Goal: Task Accomplishment & Management: Use online tool/utility

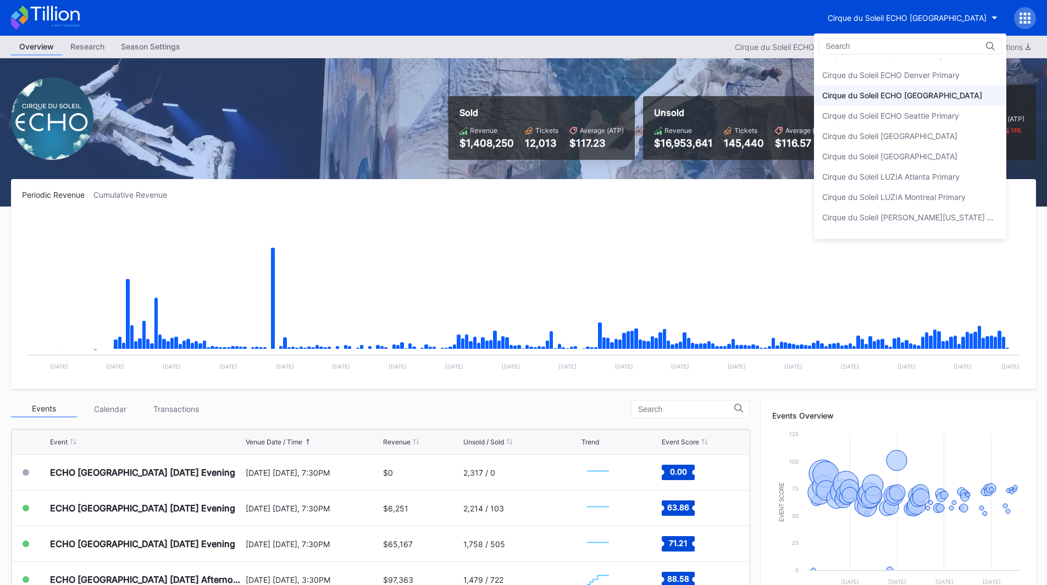
scroll to position [27, 0]
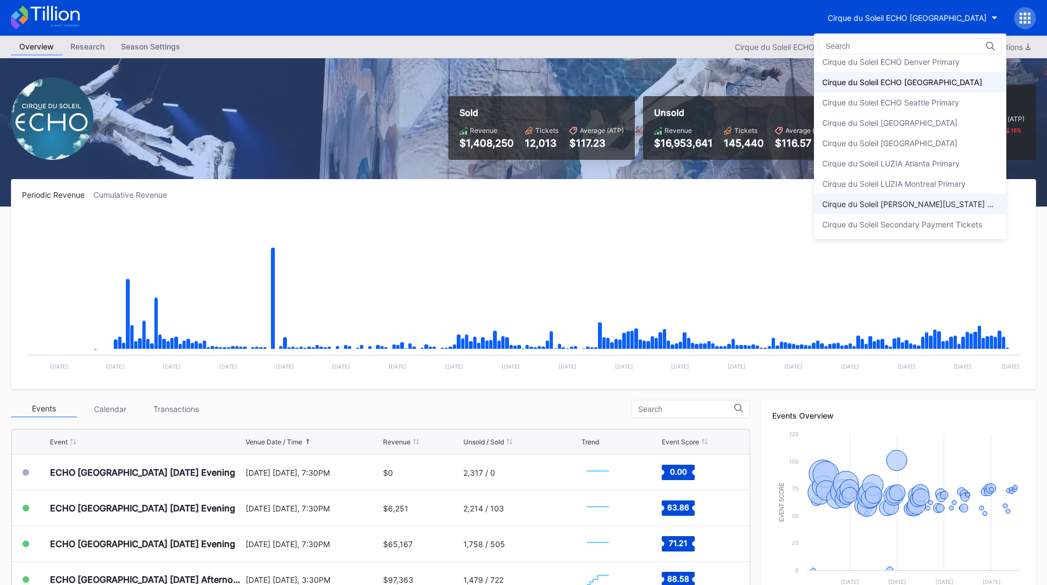
click at [960, 203] on div "Cirque du Soleil [PERSON_NAME][US_STATE] Primary" at bounding box center [910, 204] width 176 height 9
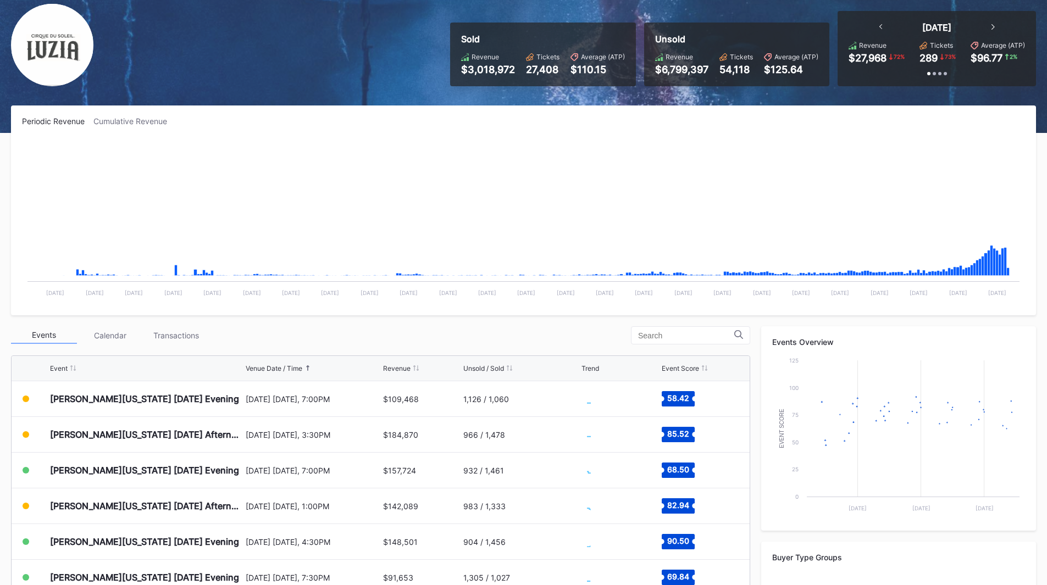
scroll to position [110, 0]
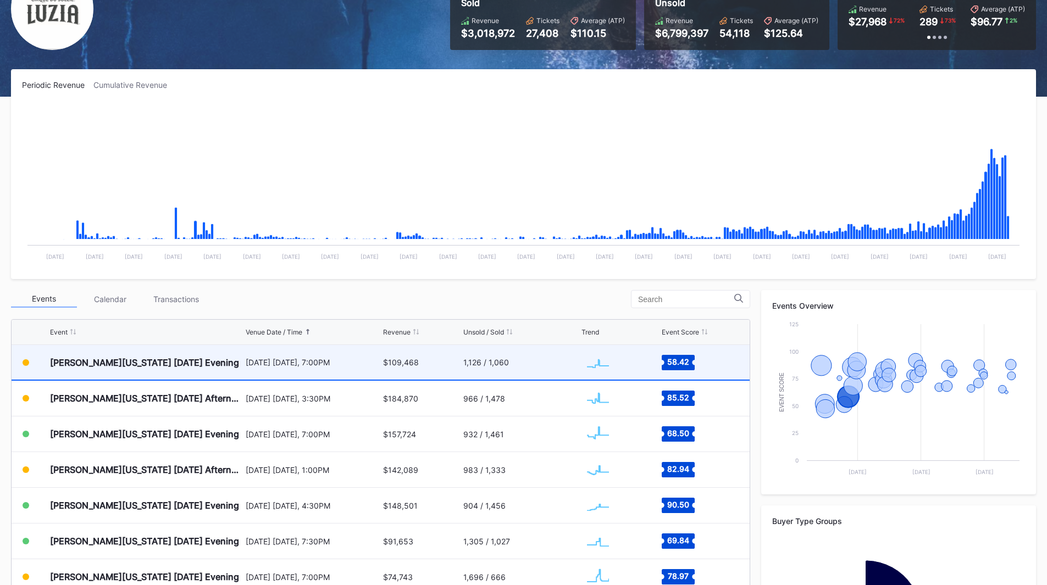
click at [206, 369] on div "[PERSON_NAME][US_STATE] [DATE] Evening" at bounding box center [146, 362] width 193 height 35
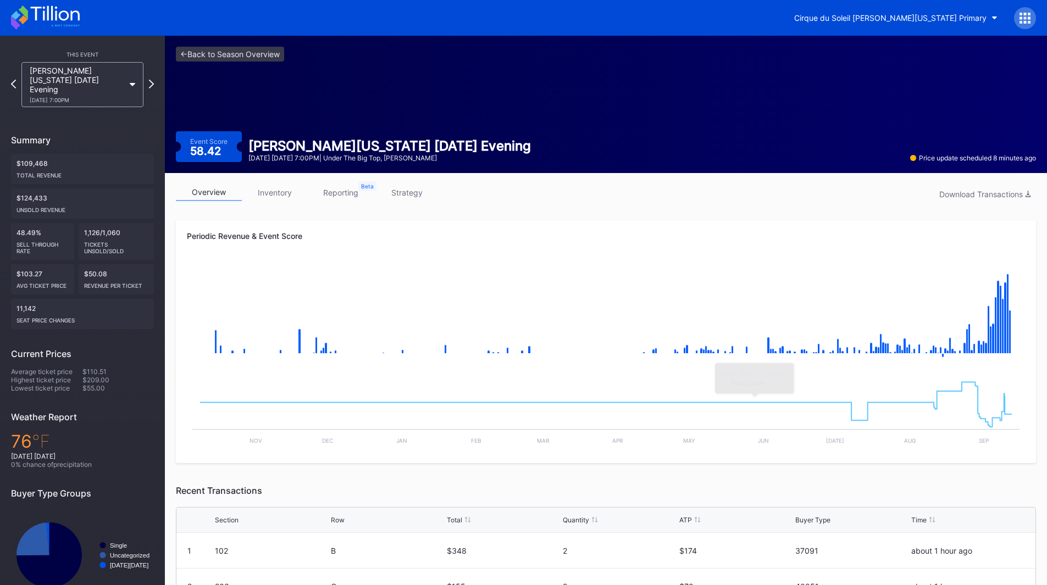
click at [391, 198] on link "strategy" at bounding box center [407, 192] width 66 height 17
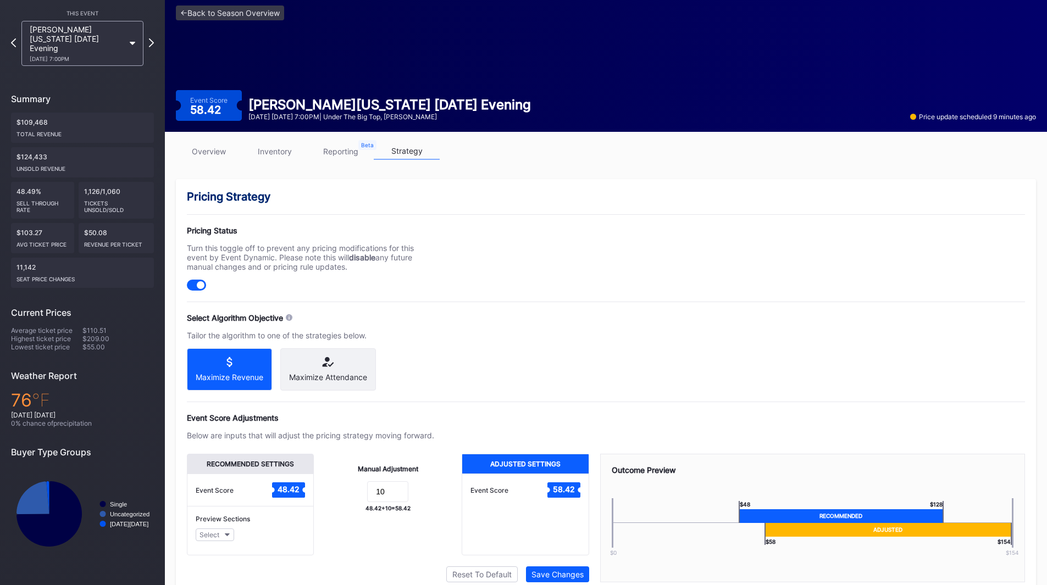
scroll to position [92, 0]
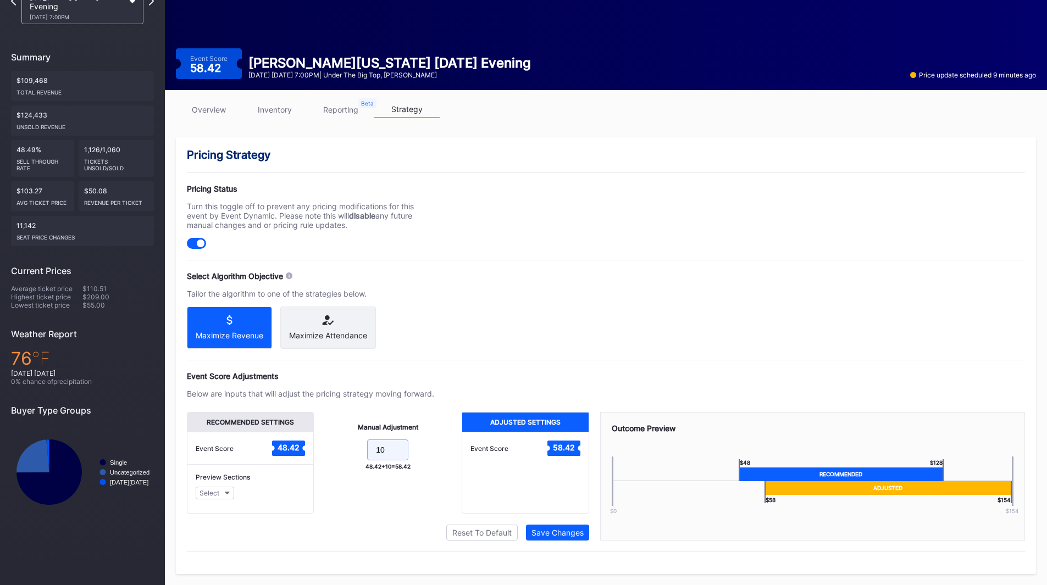
drag, startPoint x: 369, startPoint y: 453, endPoint x: 347, endPoint y: 452, distance: 22.6
click at [350, 453] on form "10" at bounding box center [388, 452] width 126 height 24
type input "1"
type input "20"
click at [573, 534] on div "Save Changes" at bounding box center [558, 532] width 52 height 9
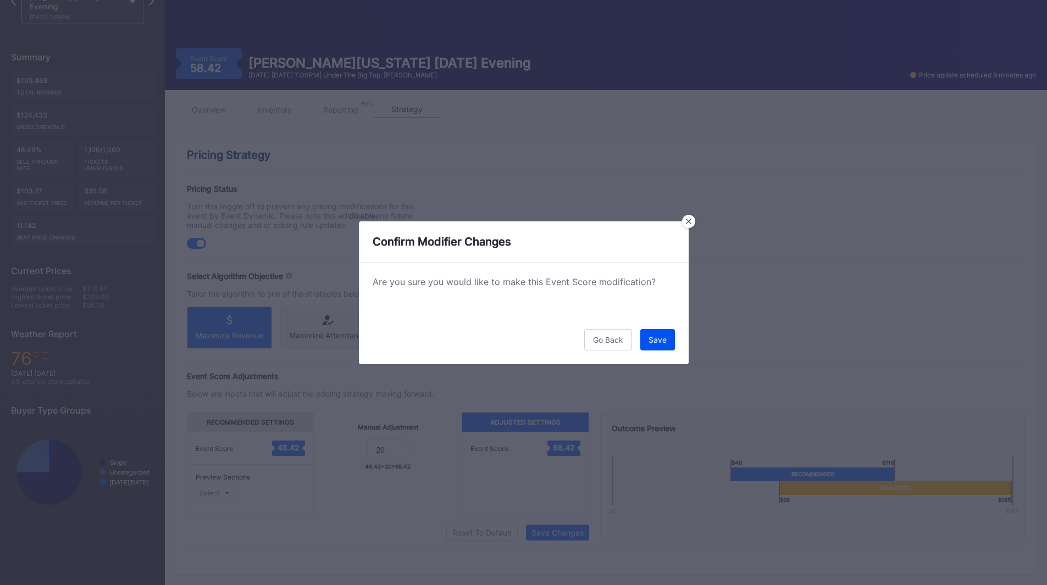
click at [663, 345] on button "Save" at bounding box center [657, 339] width 35 height 21
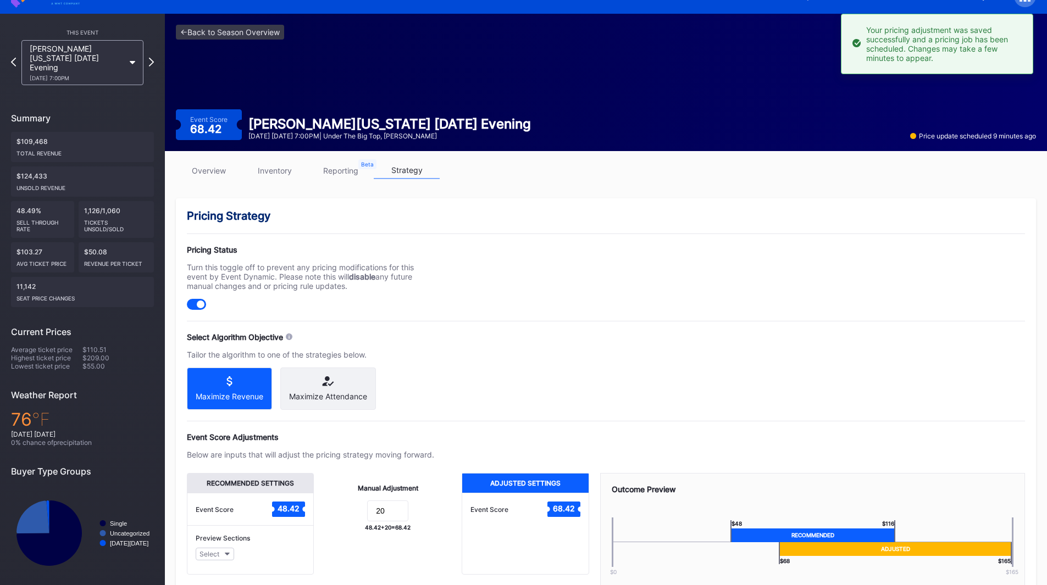
scroll to position [0, 0]
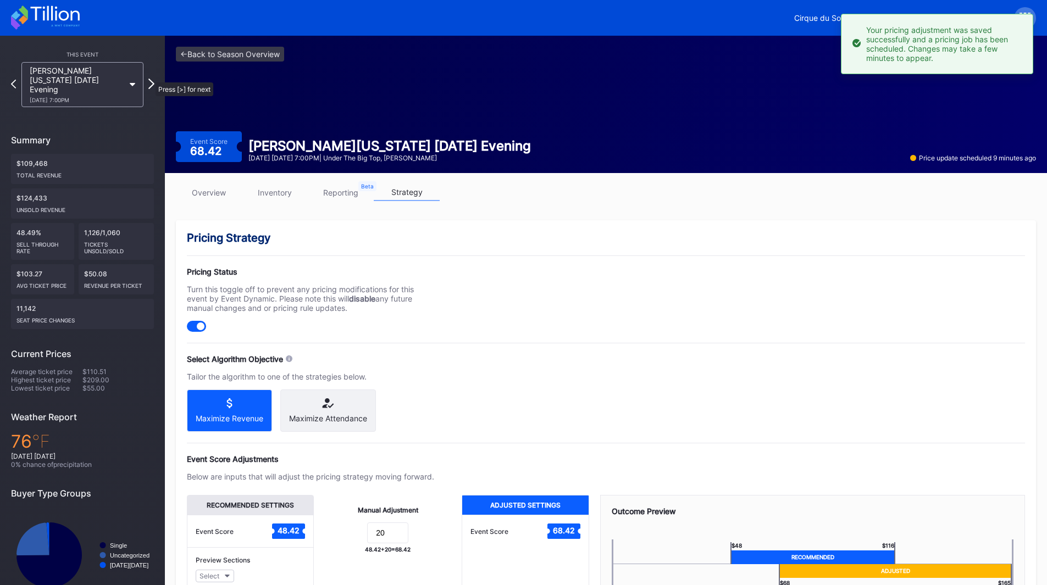
click at [152, 79] on icon at bounding box center [151, 84] width 6 height 10
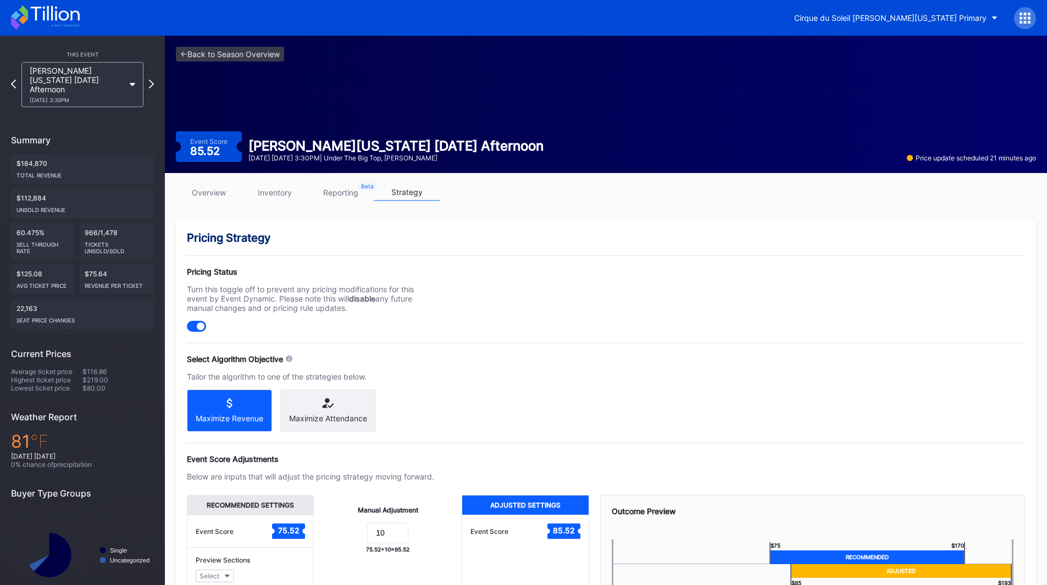
scroll to position [92, 0]
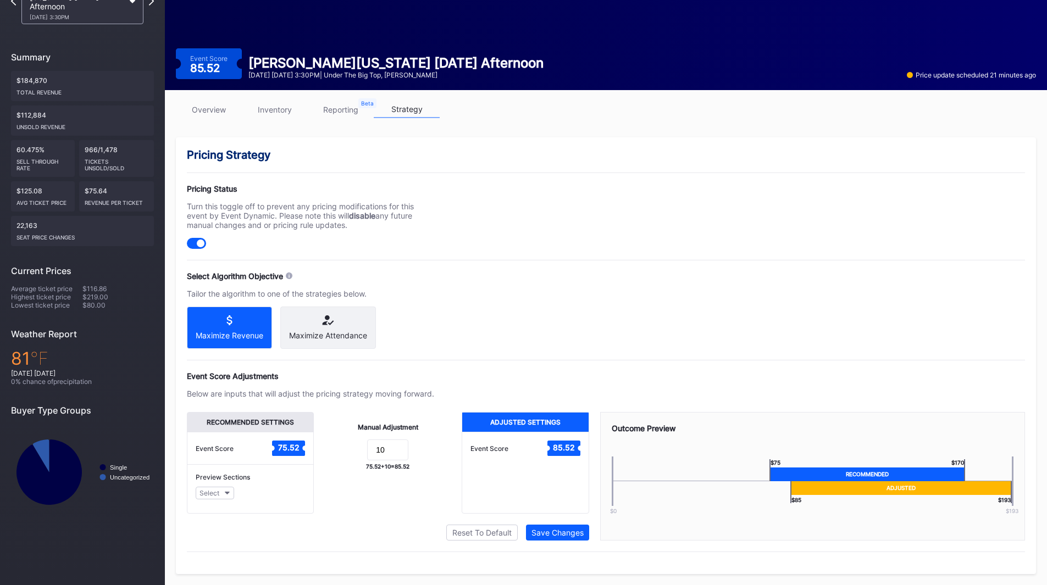
click at [207, 101] on link "overview" at bounding box center [209, 109] width 66 height 17
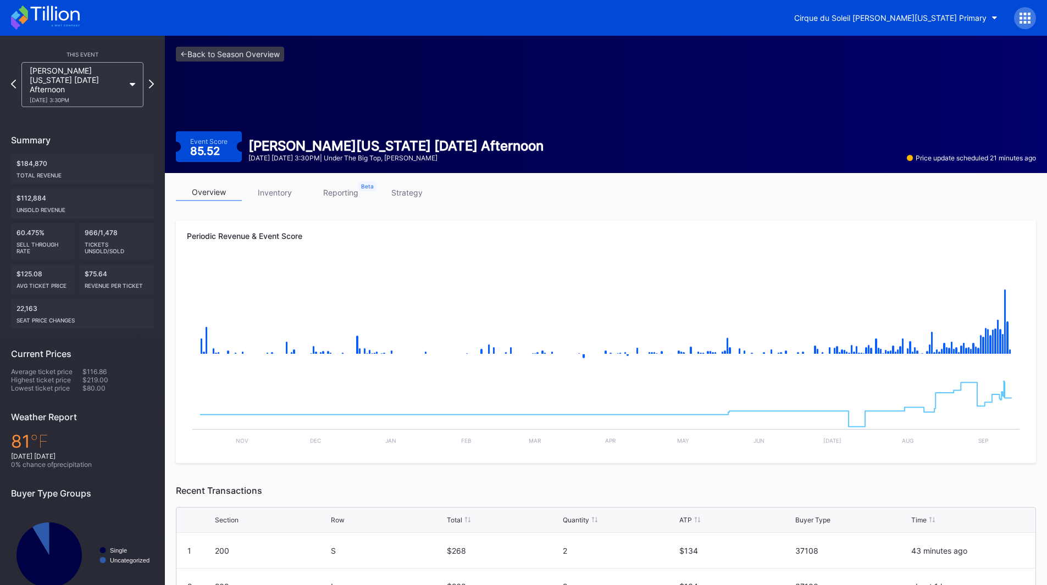
click at [397, 191] on link "strategy" at bounding box center [407, 192] width 66 height 17
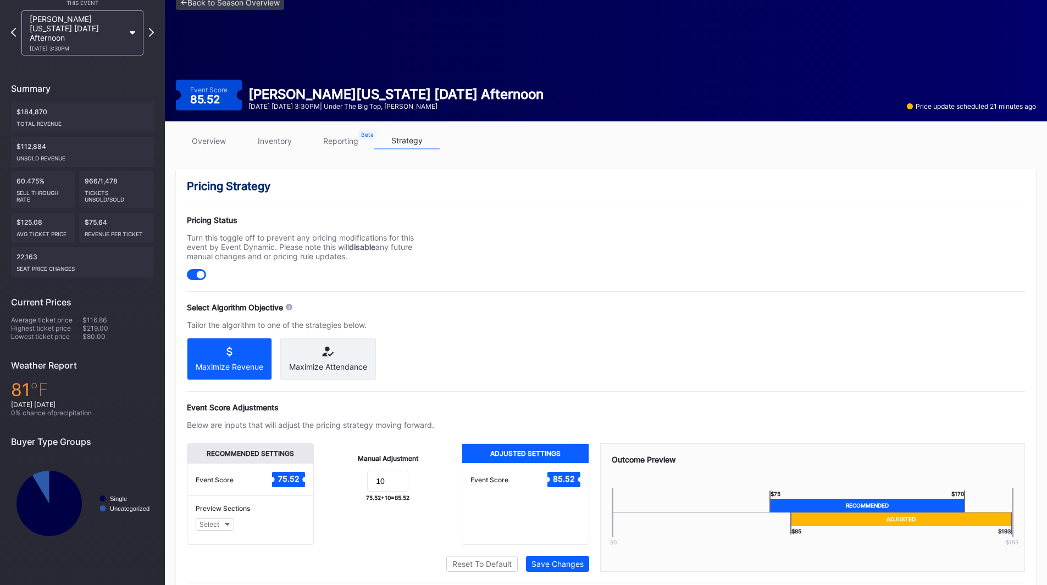
scroll to position [92, 0]
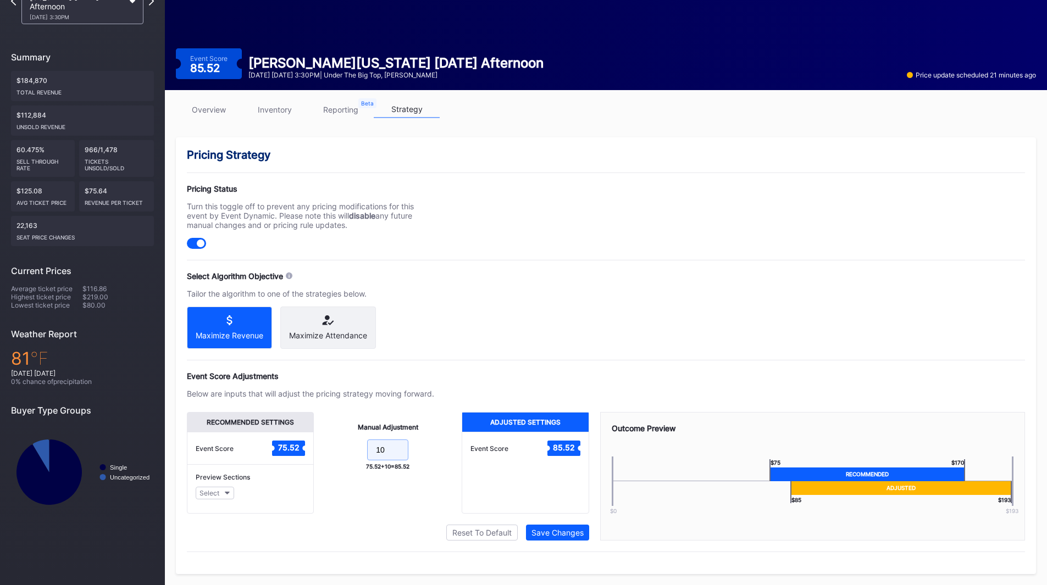
drag, startPoint x: 388, startPoint y: 446, endPoint x: 345, endPoint y: 452, distance: 43.8
click at [345, 452] on form "10" at bounding box center [388, 452] width 126 height 24
type input "20"
click at [580, 527] on button "Save Changes" at bounding box center [557, 533] width 63 height 16
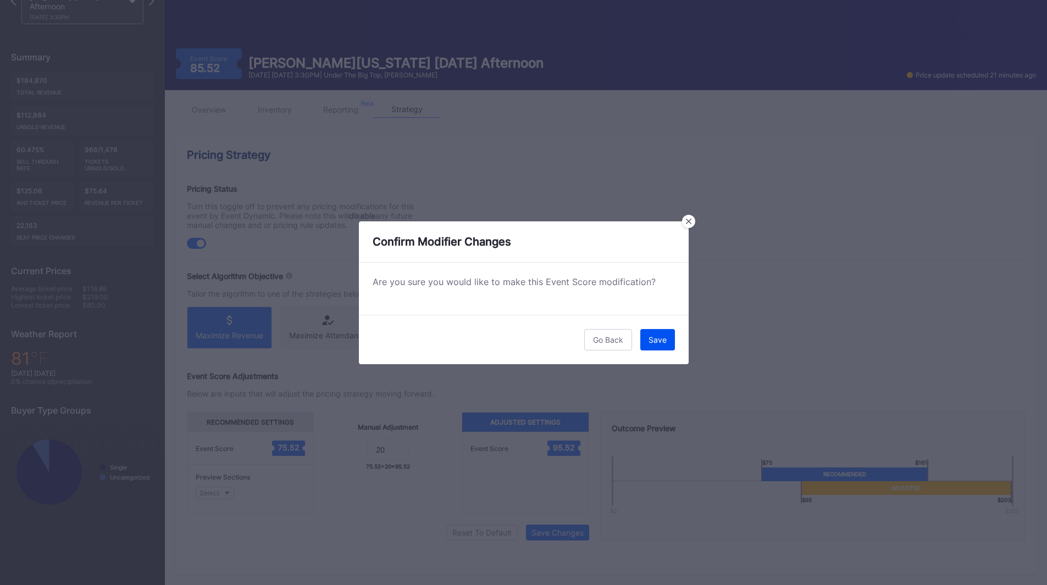
click at [656, 342] on div "Save" at bounding box center [658, 339] width 18 height 9
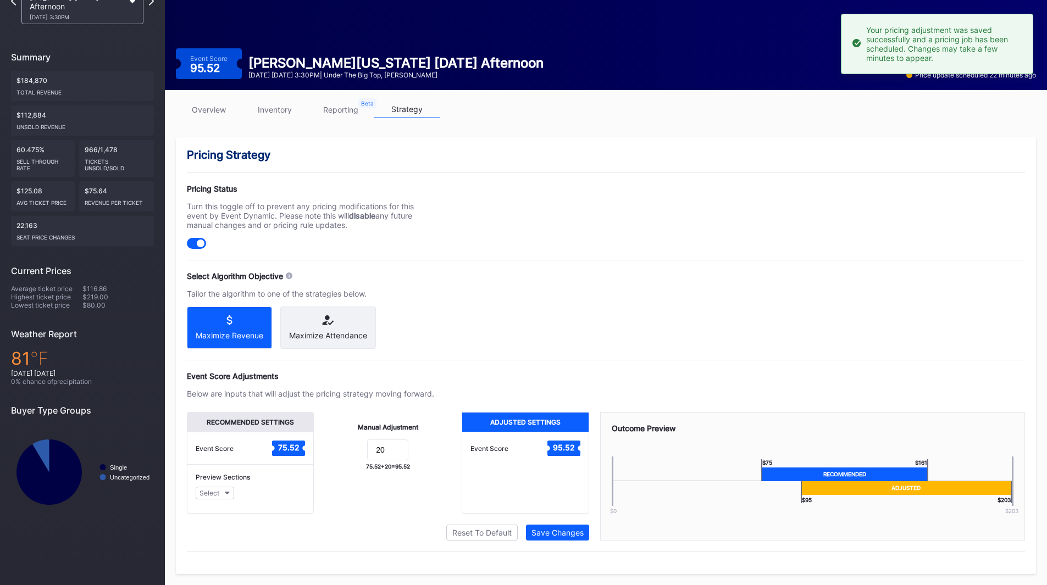
click at [213, 102] on link "overview" at bounding box center [209, 109] width 66 height 17
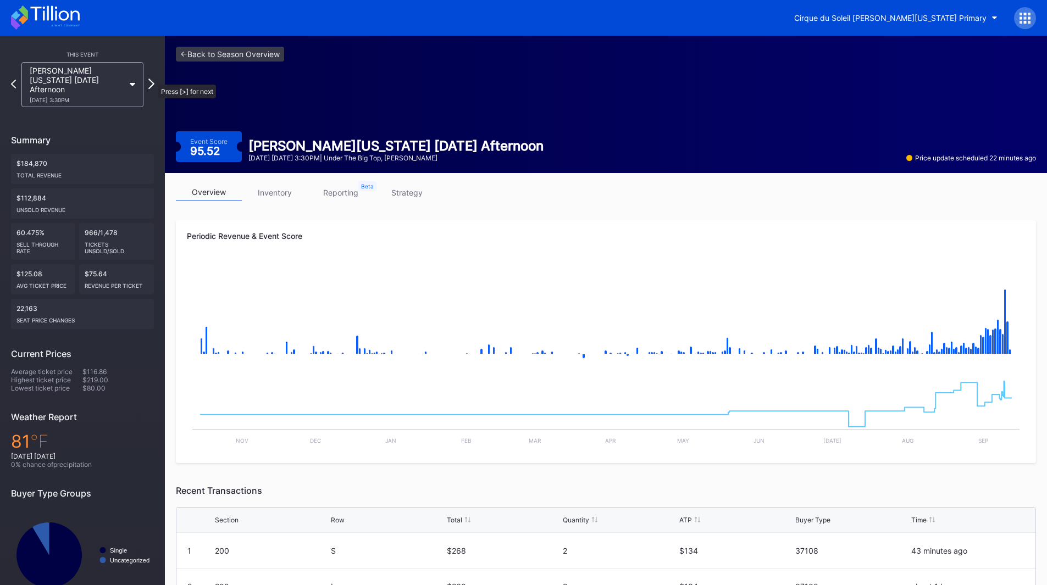
click at [153, 79] on icon at bounding box center [151, 84] width 6 height 10
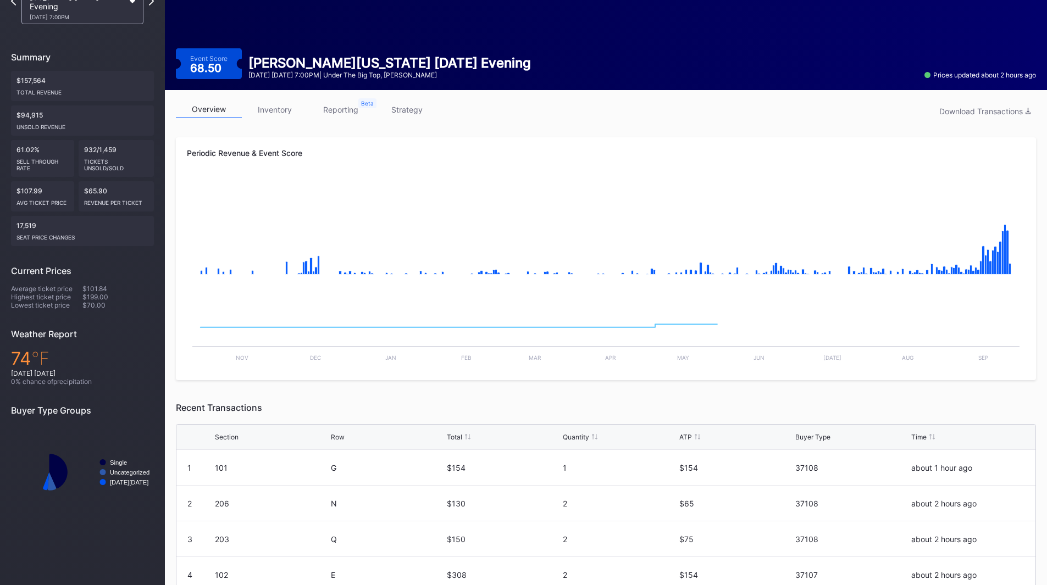
scroll to position [110, 0]
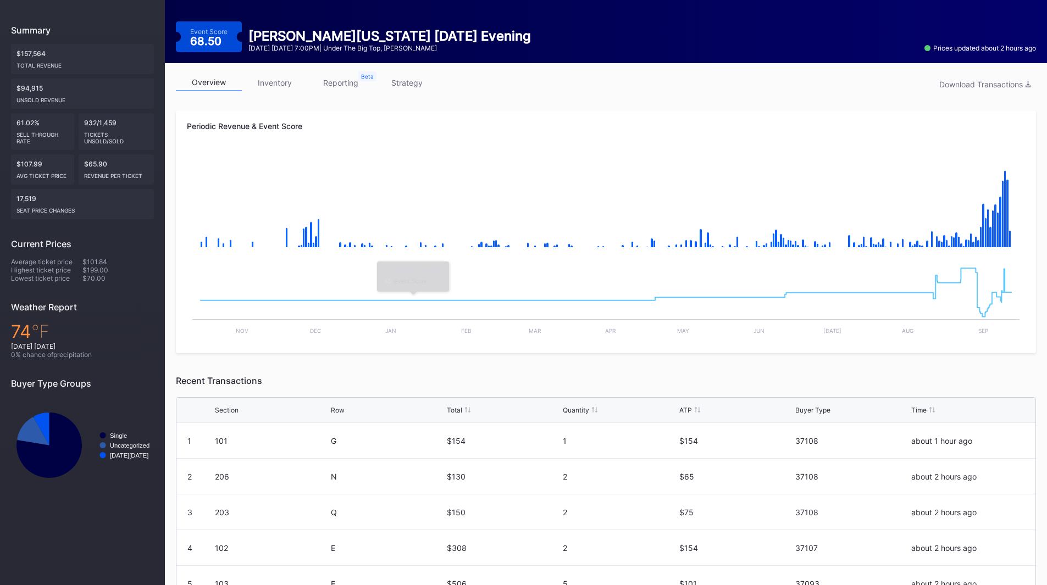
click at [407, 92] on div "overview inventory reporting strategy Download Transactions" at bounding box center [606, 85] width 860 height 23
click at [407, 88] on link "strategy" at bounding box center [407, 82] width 66 height 17
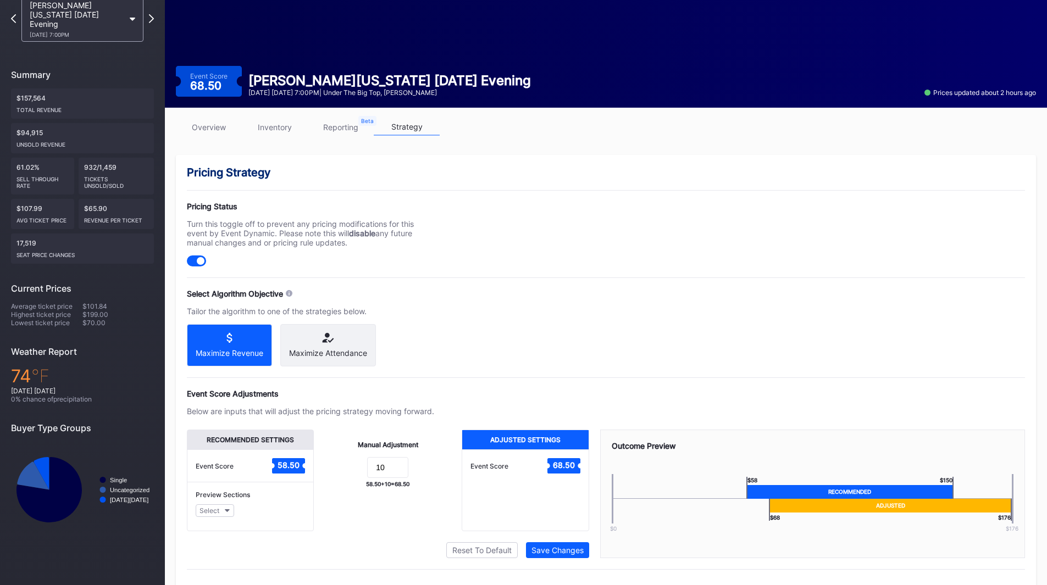
scroll to position [92, 0]
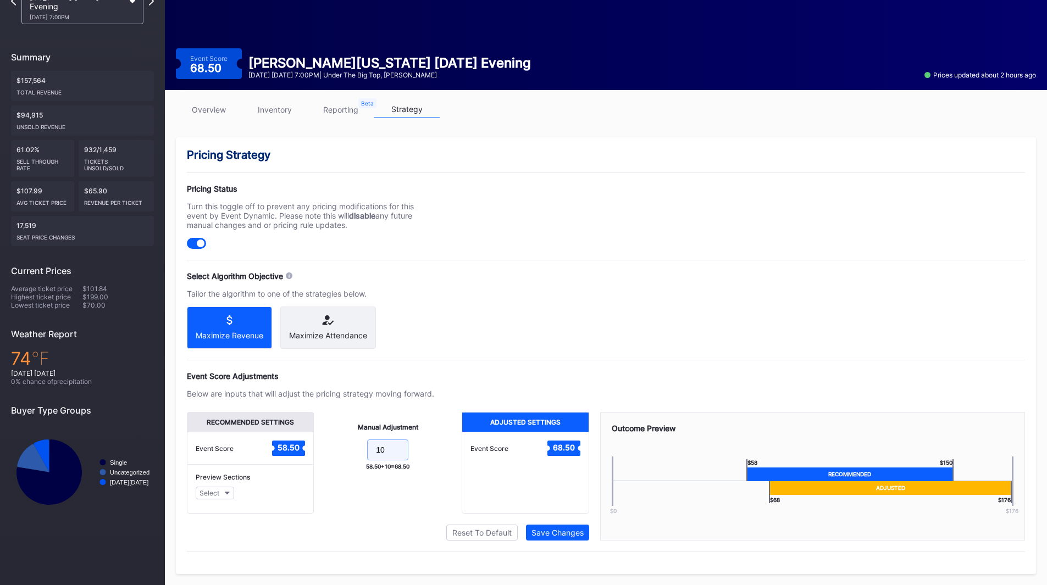
drag, startPoint x: 389, startPoint y: 449, endPoint x: 341, endPoint y: 449, distance: 47.3
click at [341, 449] on form "10" at bounding box center [388, 452] width 126 height 24
type input "20"
click at [557, 528] on button "Save Changes" at bounding box center [557, 533] width 63 height 16
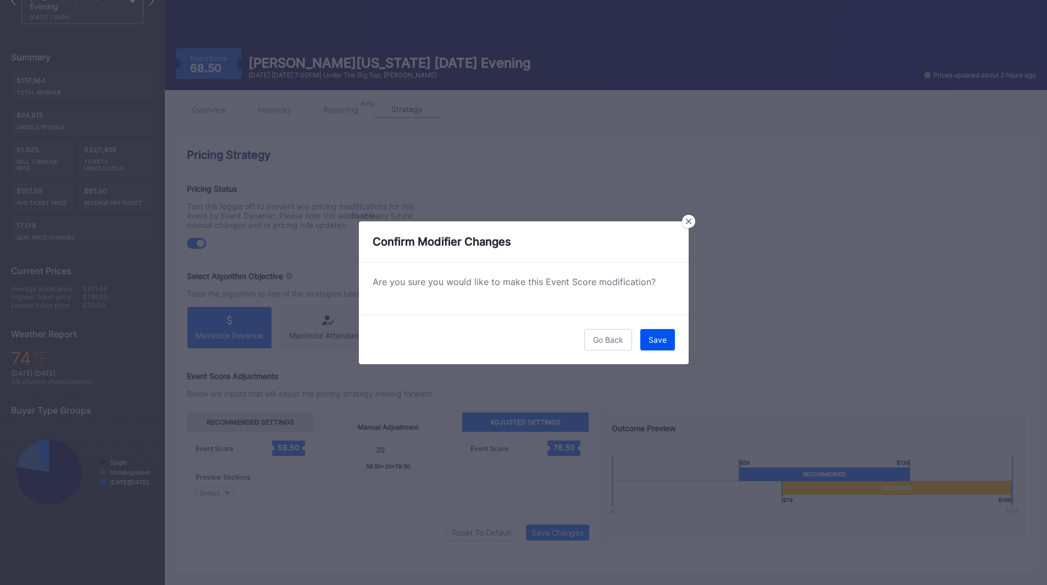
click at [667, 340] on button "Save" at bounding box center [657, 339] width 35 height 21
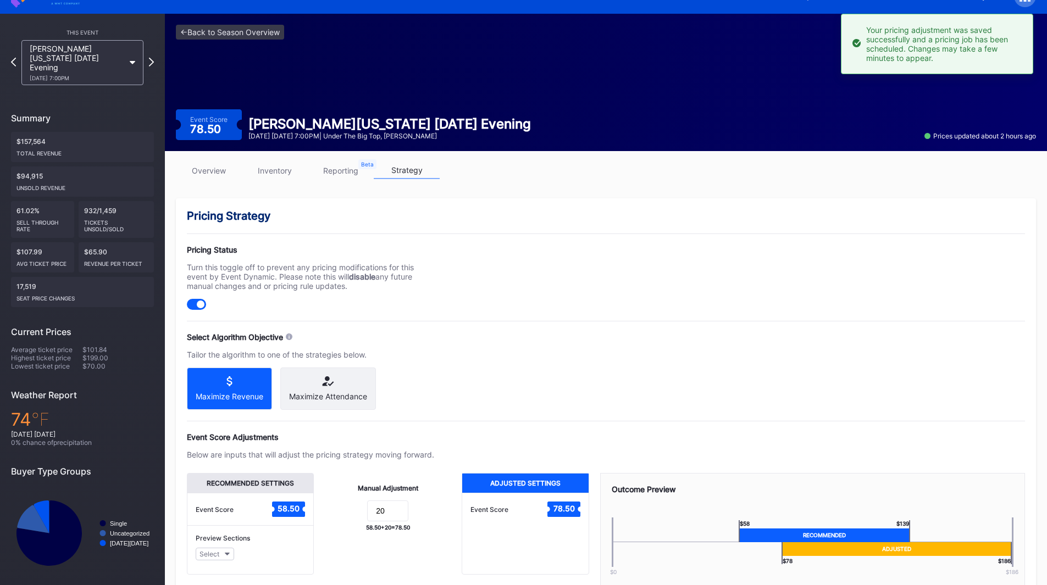
scroll to position [0, 0]
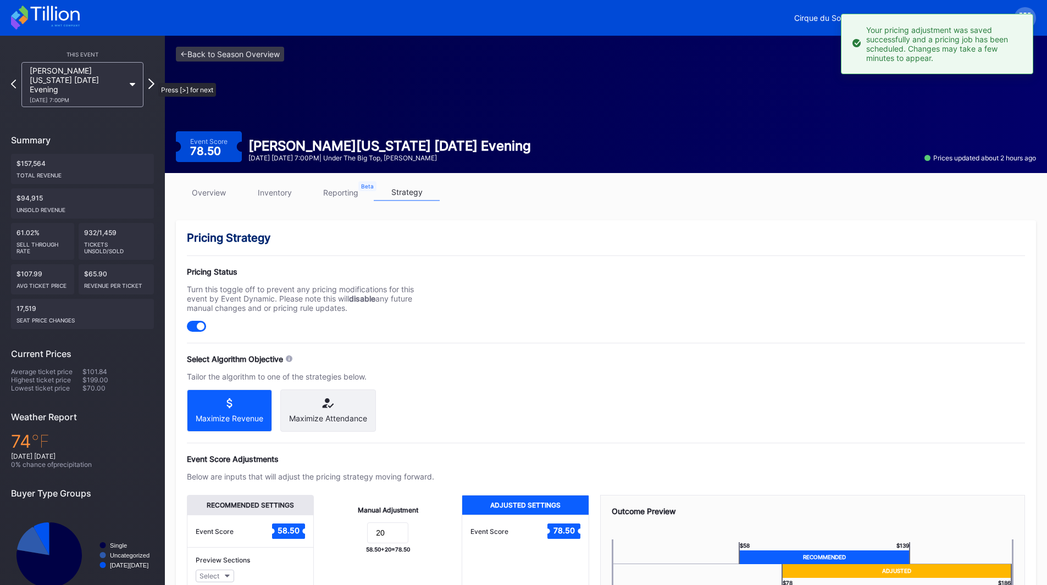
click at [153, 79] on icon at bounding box center [151, 84] width 6 height 10
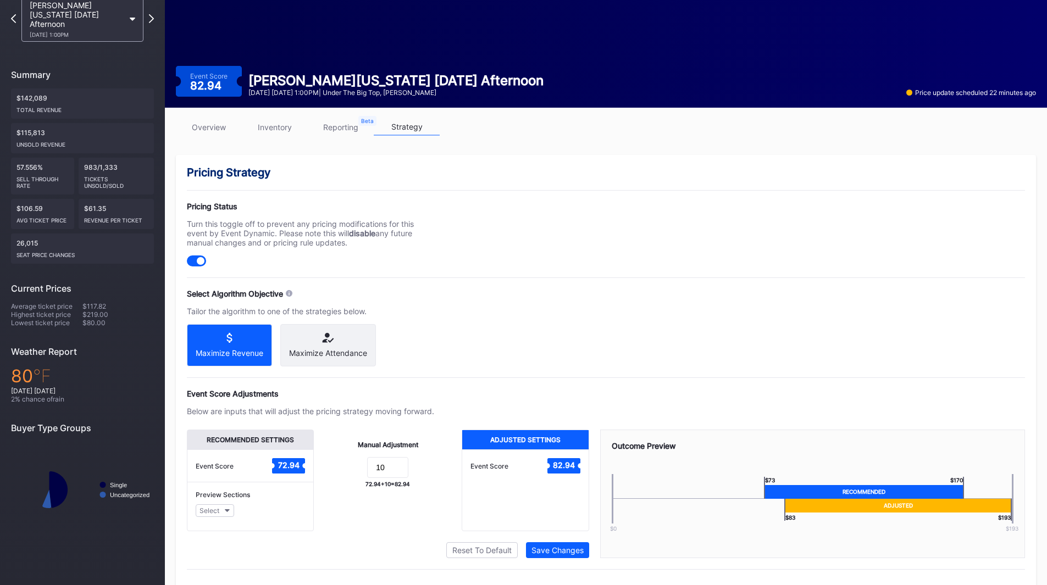
scroll to position [92, 0]
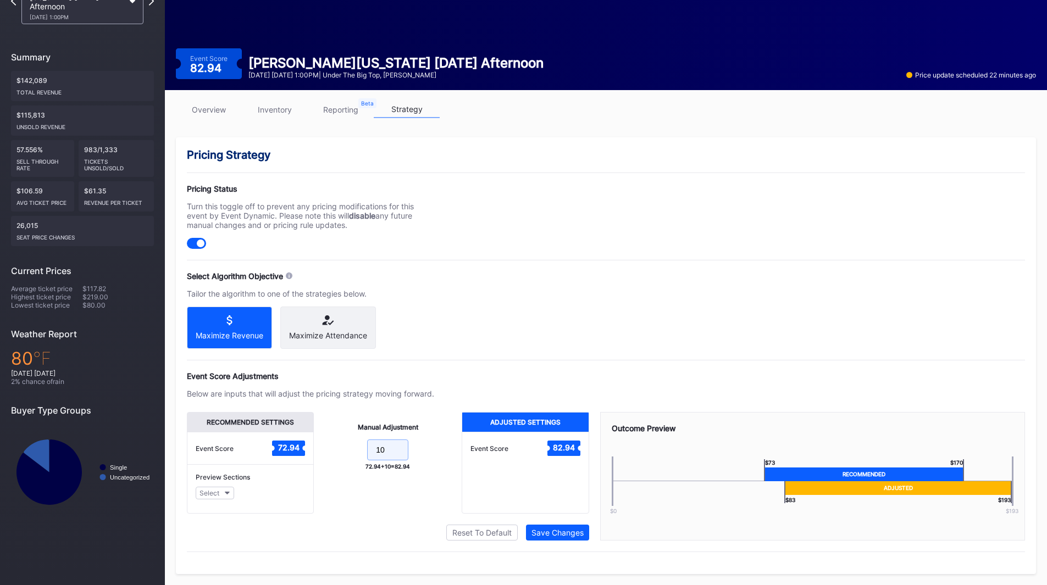
drag, startPoint x: 354, startPoint y: 448, endPoint x: 347, endPoint y: 440, distance: 10.9
click at [338, 448] on form "10" at bounding box center [388, 452] width 126 height 24
type input "20"
click at [549, 536] on div "Save Changes" at bounding box center [558, 532] width 52 height 9
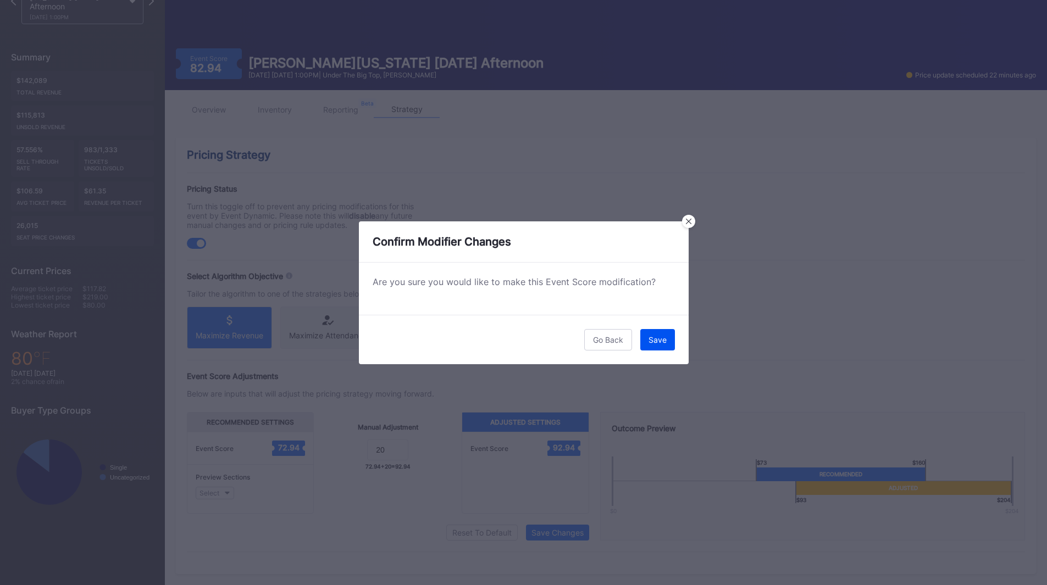
click at [661, 341] on div "Save" at bounding box center [658, 339] width 18 height 9
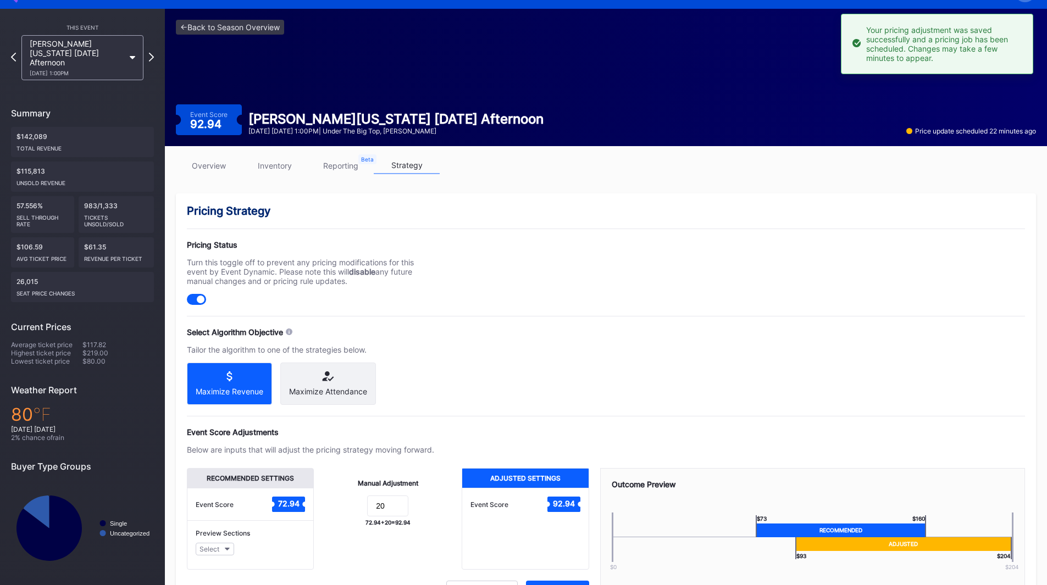
scroll to position [0, 0]
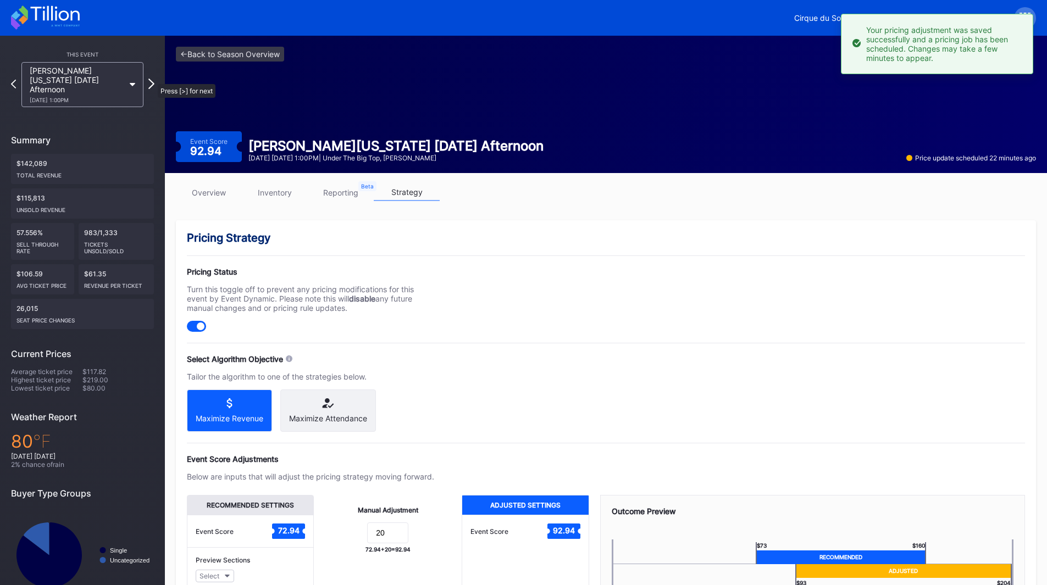
click at [152, 79] on icon at bounding box center [151, 84] width 6 height 10
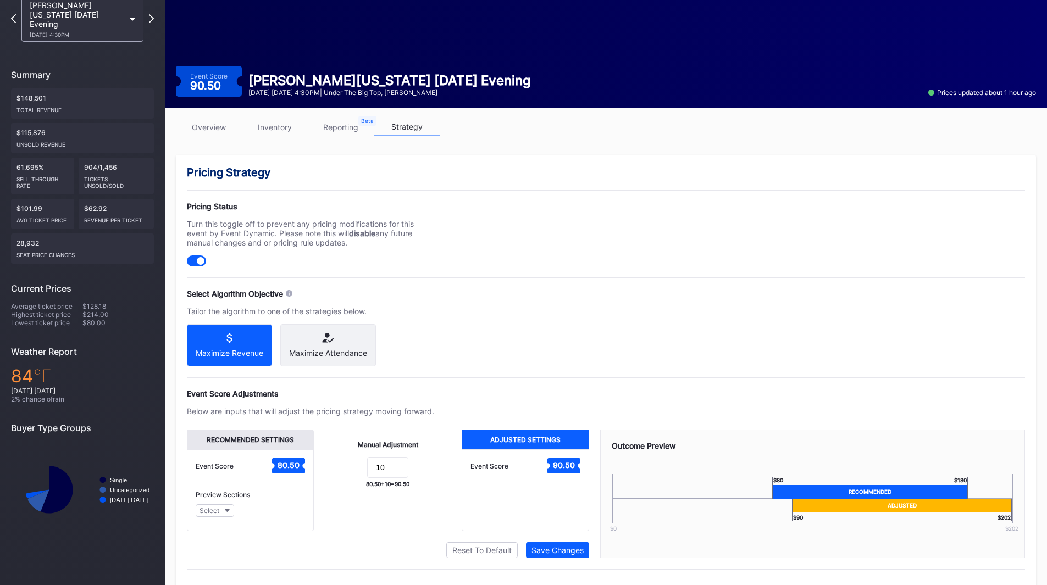
scroll to position [92, 0]
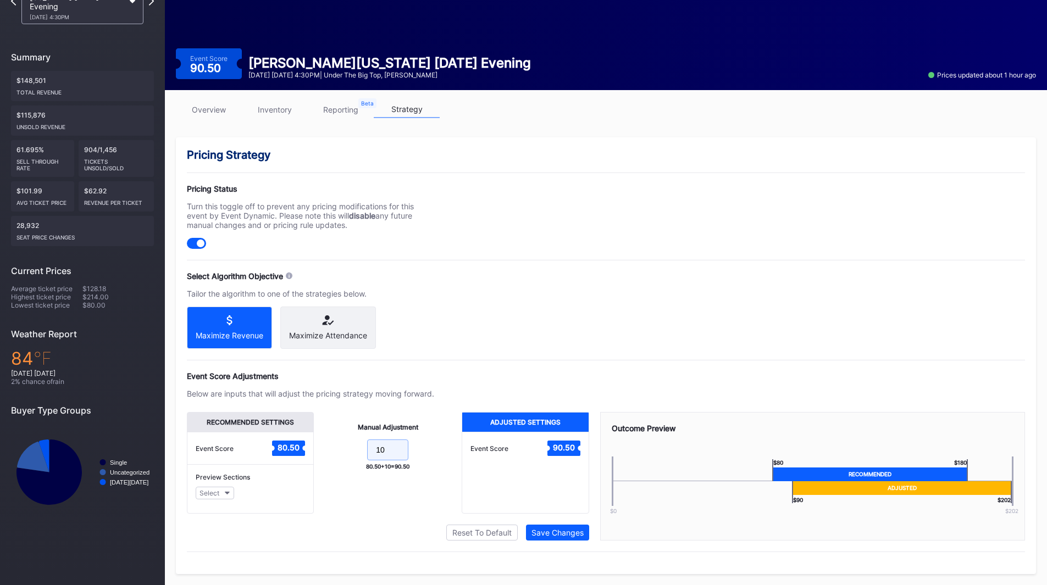
drag, startPoint x: 350, startPoint y: 456, endPoint x: 348, endPoint y: 445, distance: 11.1
click at [348, 456] on form "10" at bounding box center [388, 452] width 126 height 24
type input "20"
click at [571, 534] on div "Save Changes" at bounding box center [558, 532] width 52 height 9
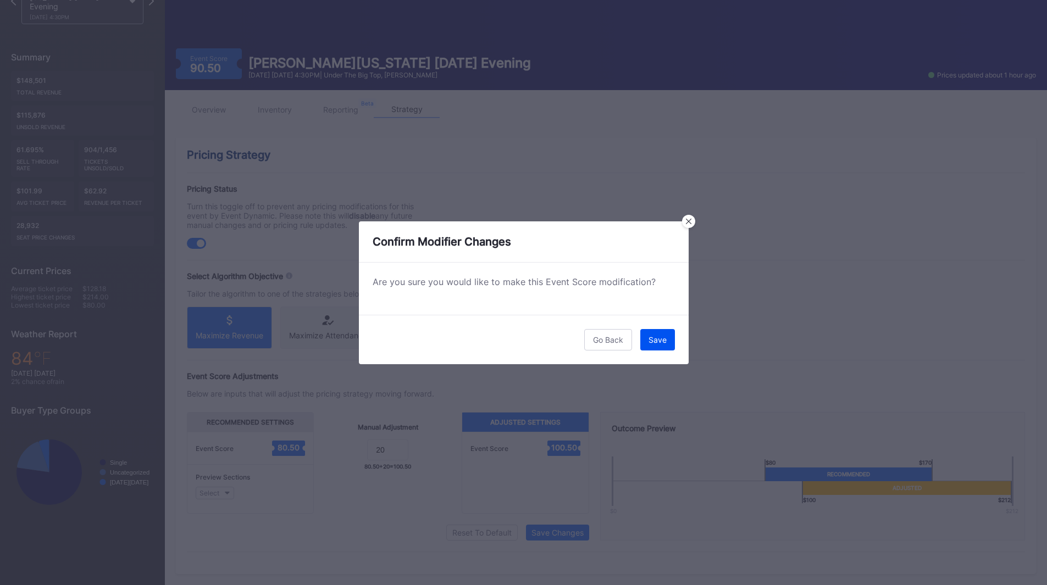
click at [652, 348] on button "Save" at bounding box center [657, 339] width 35 height 21
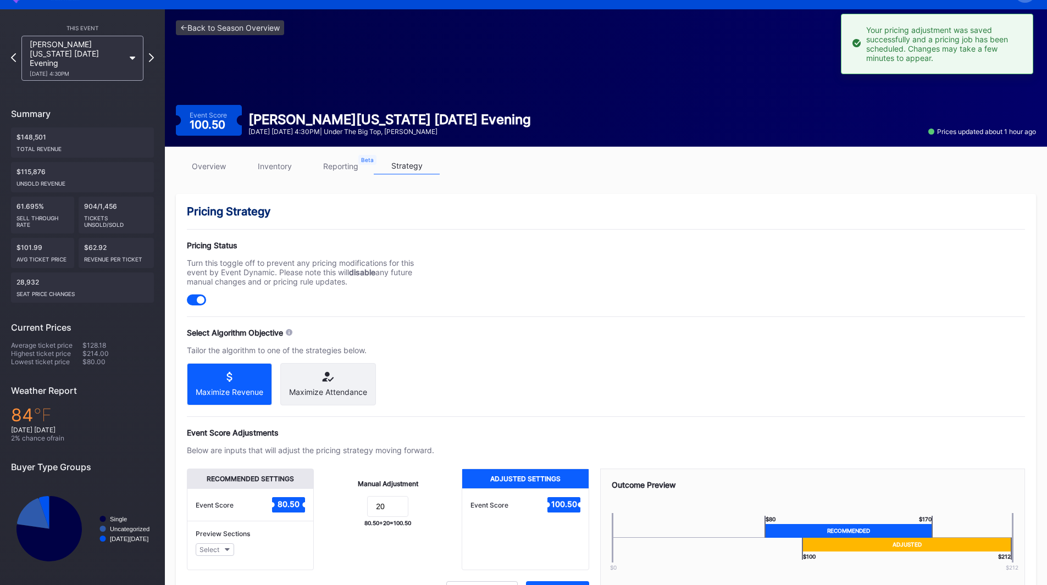
scroll to position [0, 0]
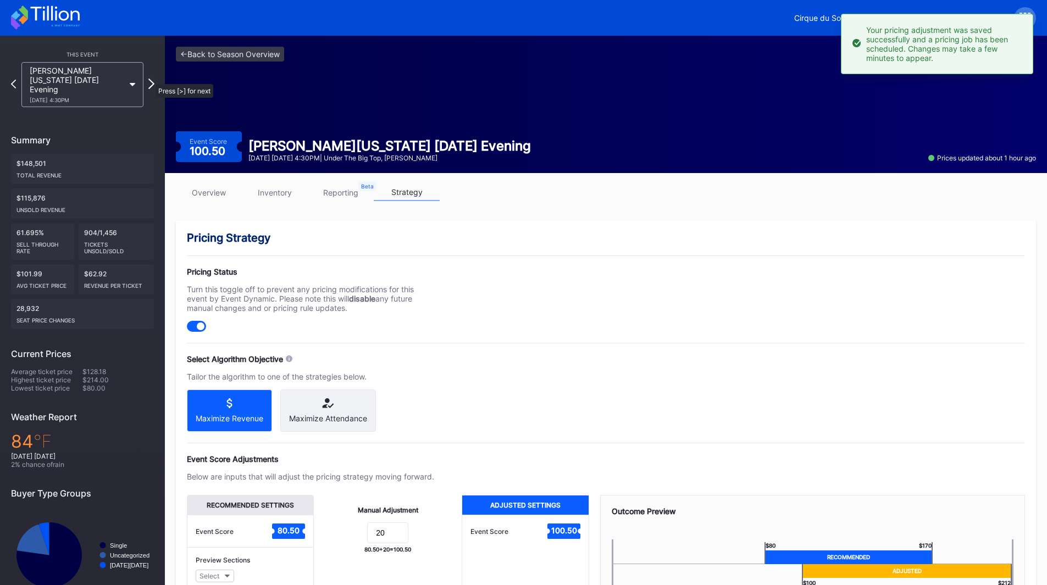
click at [150, 79] on icon at bounding box center [151, 84] width 6 height 10
